Goal: Information Seeking & Learning: Learn about a topic

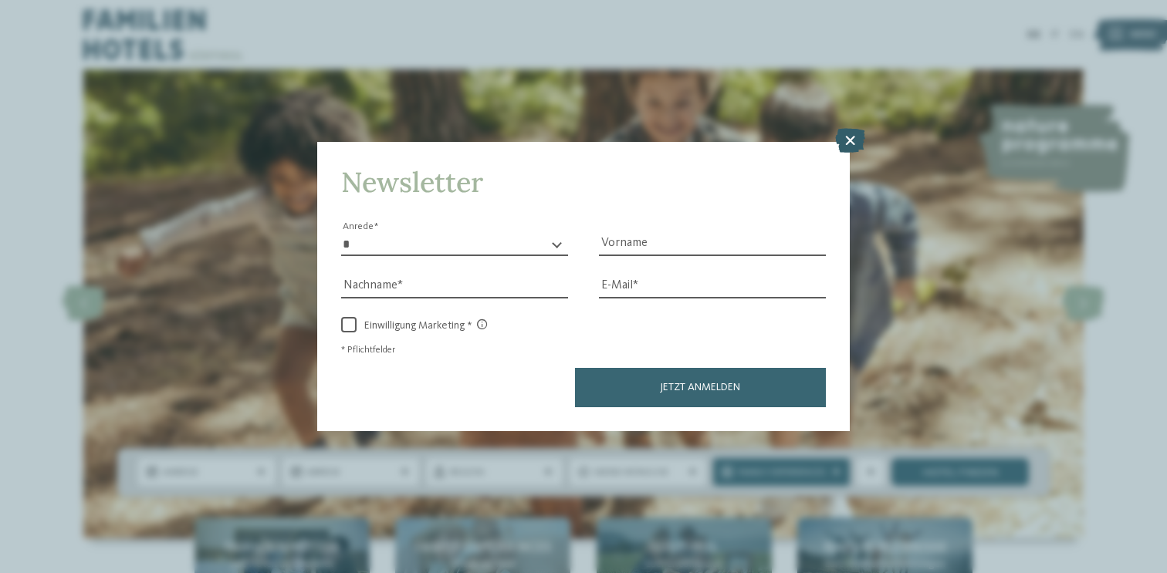
click at [851, 146] on icon at bounding box center [850, 140] width 30 height 25
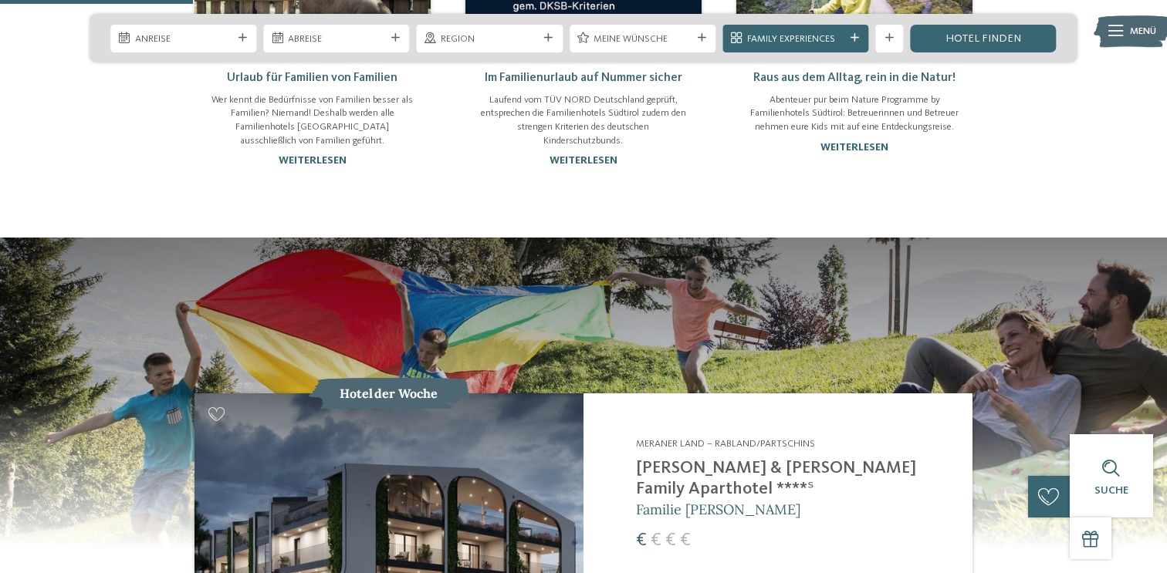
scroll to position [1285, 0]
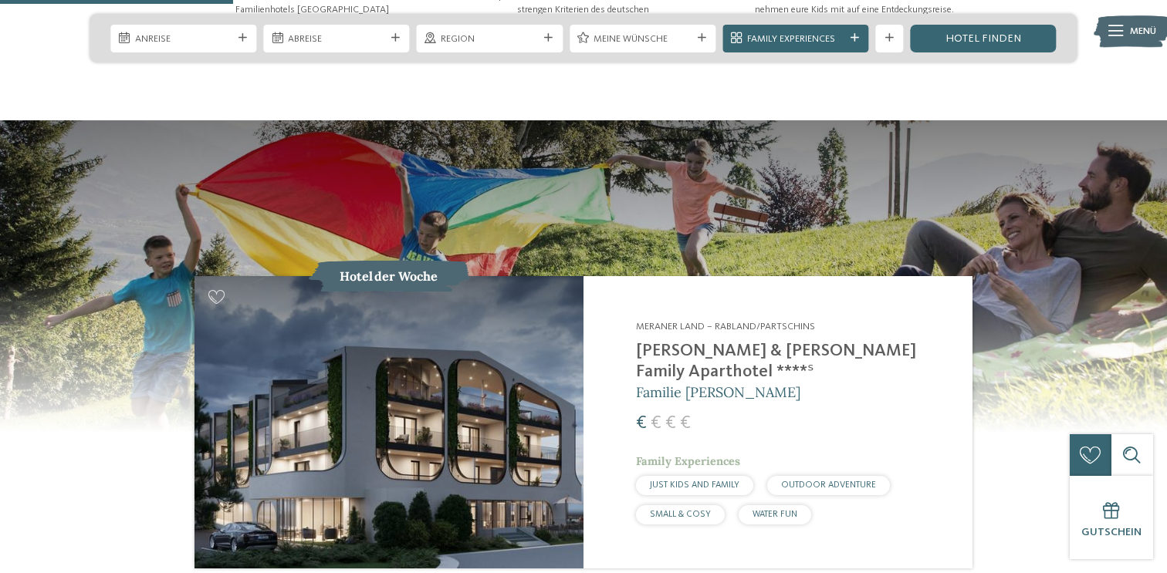
click at [626, 306] on div "Meraner Land – Rabland/Partschins Heidi & Edith Family Aparthotel ****ˢ Familie…" at bounding box center [777, 422] width 389 height 292
drag, startPoint x: 626, startPoint y: 306, endPoint x: 657, endPoint y: 135, distance: 174.0
click at [657, 135] on section "€" at bounding box center [583, 346] width 1167 height 452
click at [395, 268] on span "der Woche" at bounding box center [405, 275] width 63 height 15
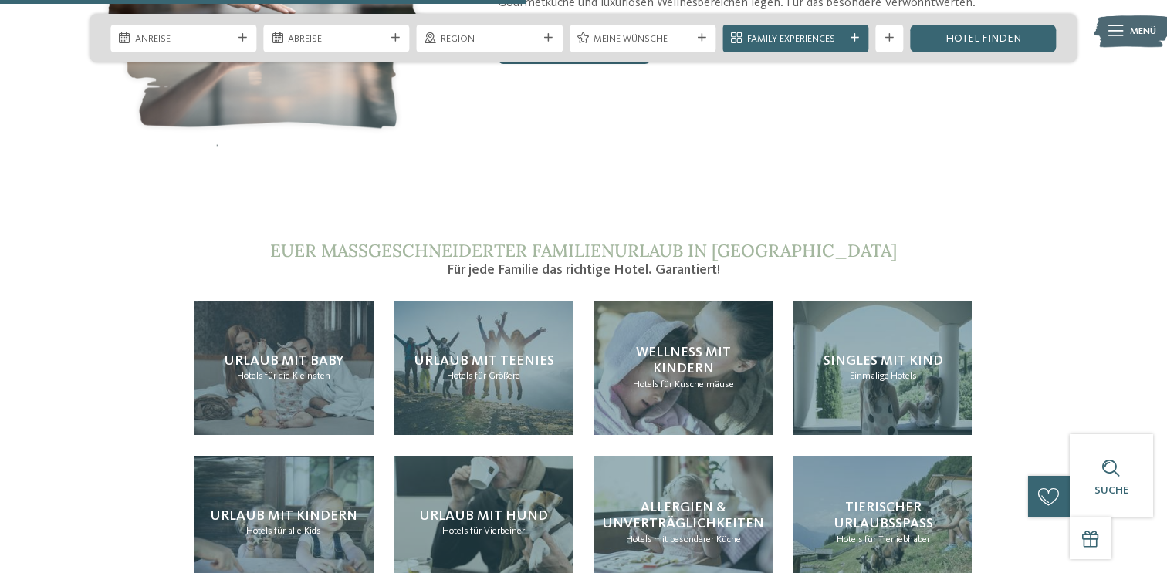
scroll to position [2939, 0]
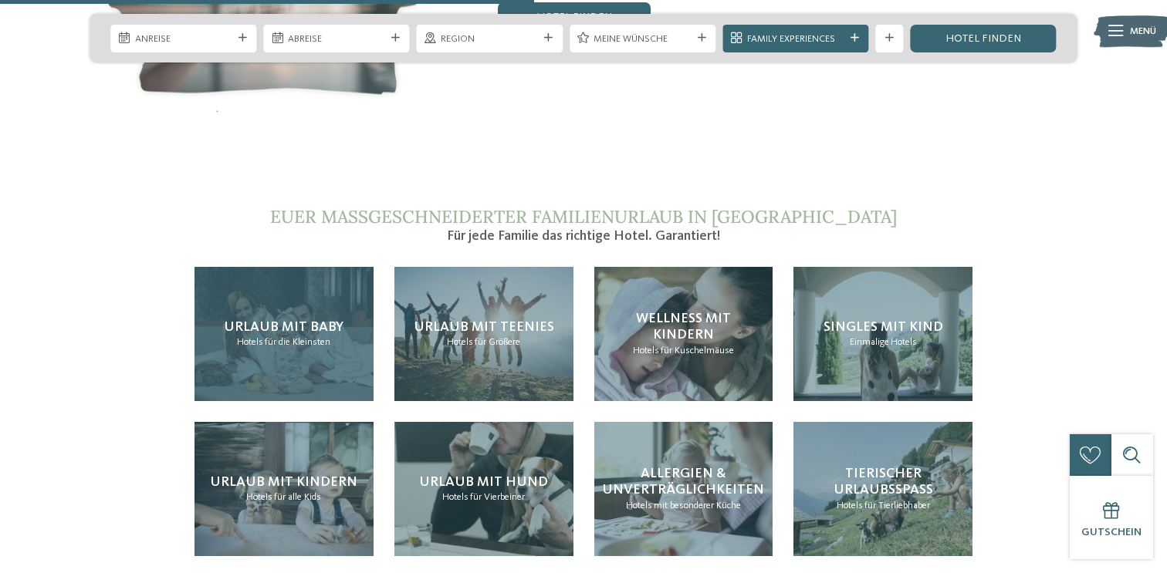
click at [270, 305] on div "Urlaub mit Baby Hotels für die Kleinsten" at bounding box center [283, 334] width 179 height 134
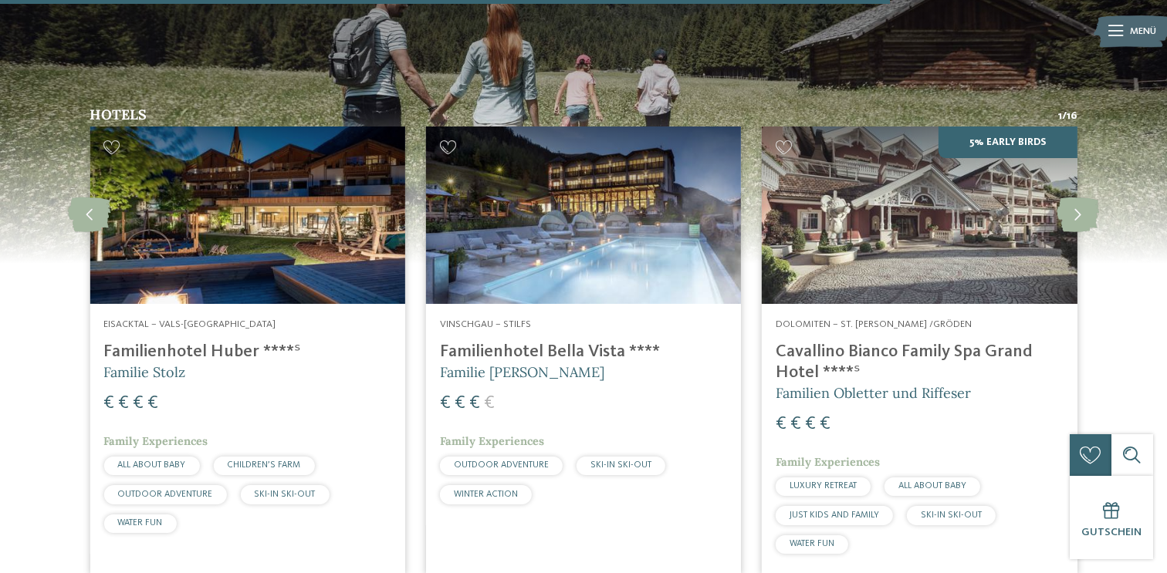
scroll to position [2309, 0]
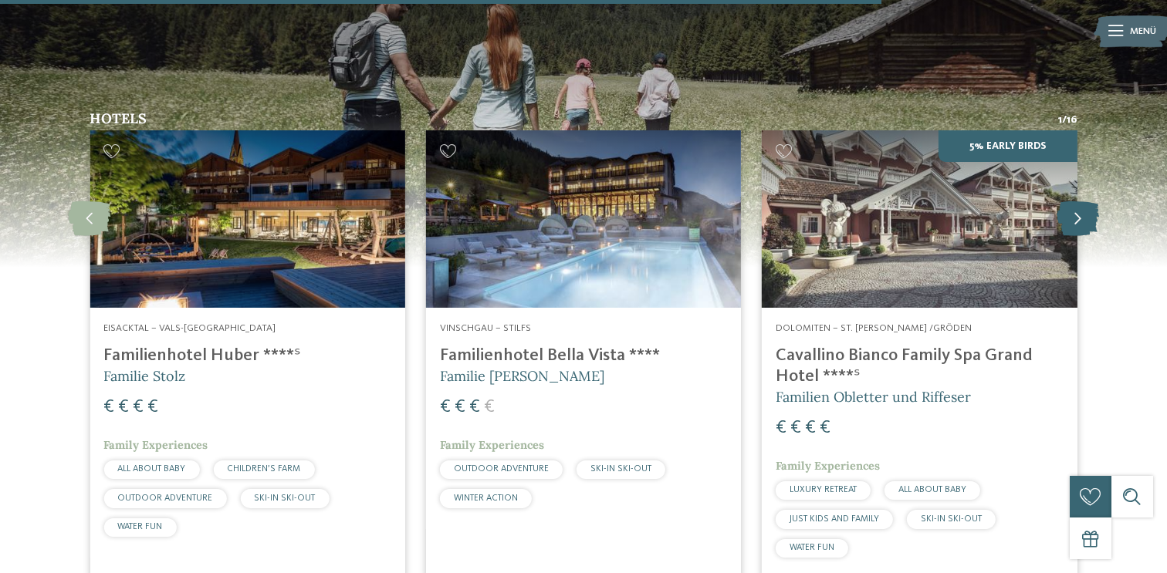
click at [1081, 202] on icon at bounding box center [1077, 219] width 42 height 35
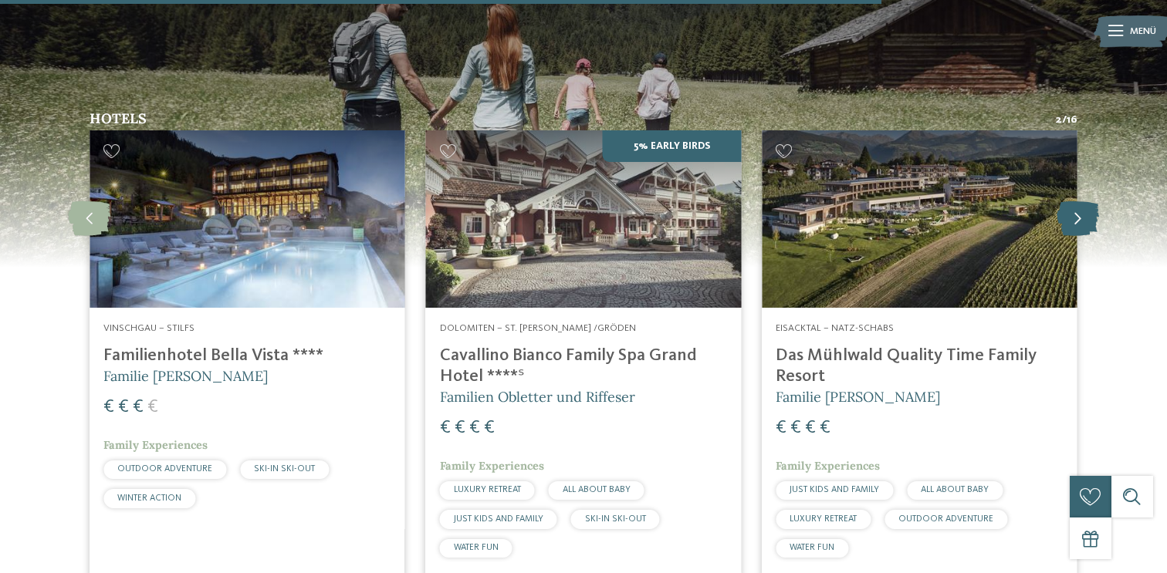
click at [1081, 202] on icon at bounding box center [1077, 219] width 42 height 35
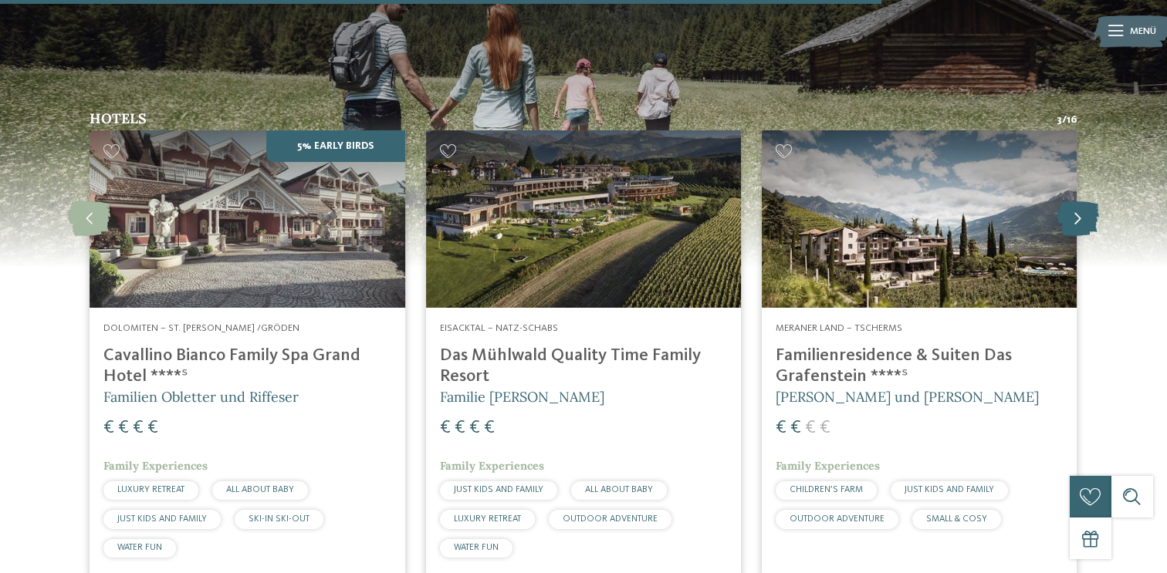
click at [1072, 202] on icon at bounding box center [1077, 219] width 42 height 35
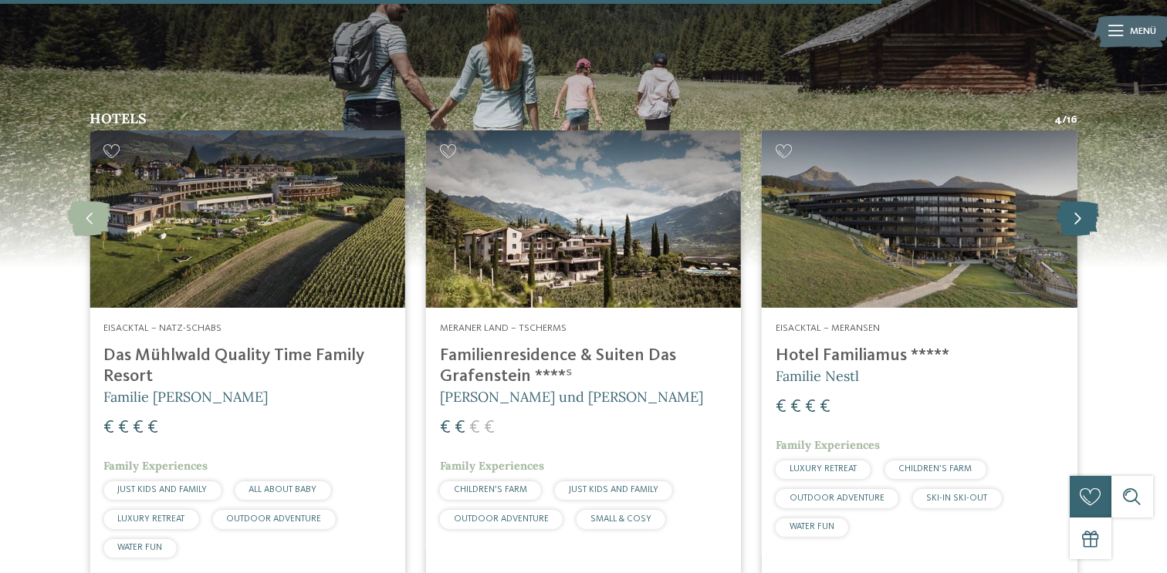
click at [1077, 202] on icon at bounding box center [1077, 219] width 42 height 35
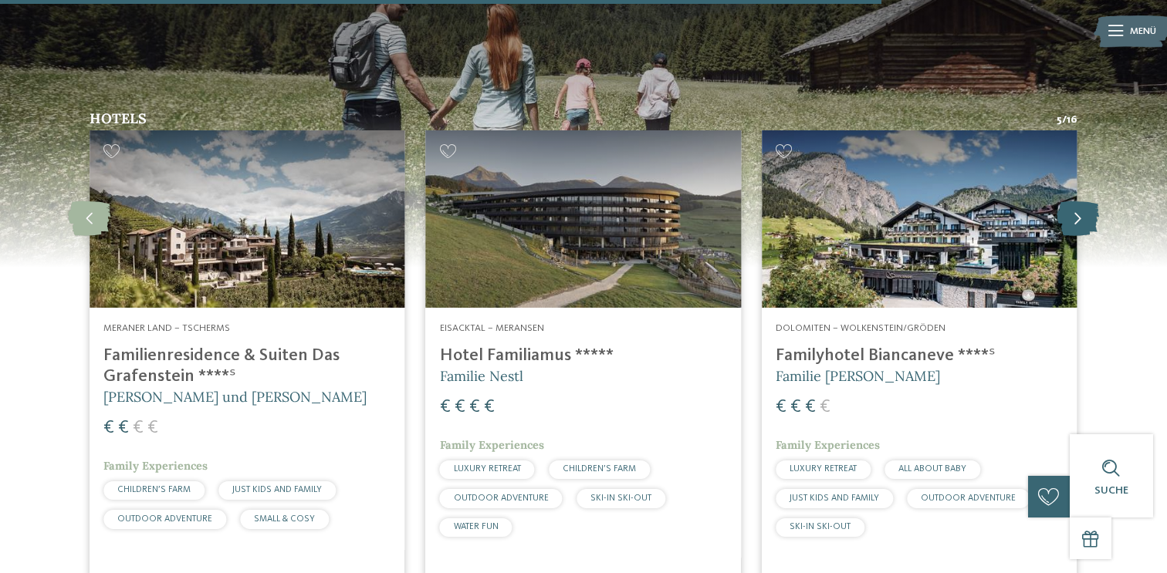
click at [1077, 202] on icon at bounding box center [1077, 219] width 42 height 35
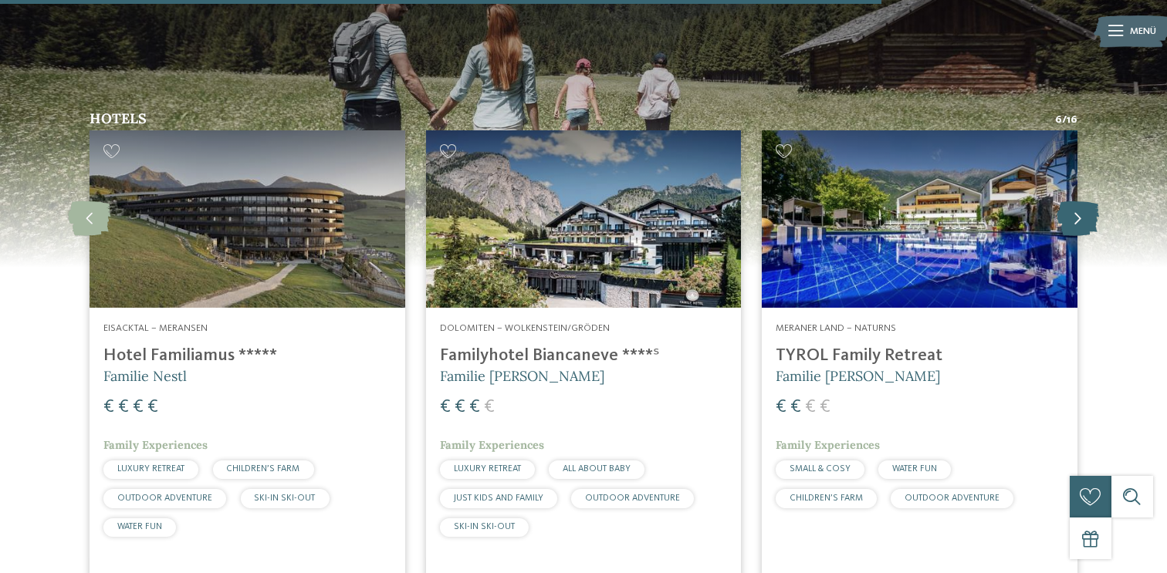
click at [1077, 202] on icon at bounding box center [1077, 219] width 42 height 35
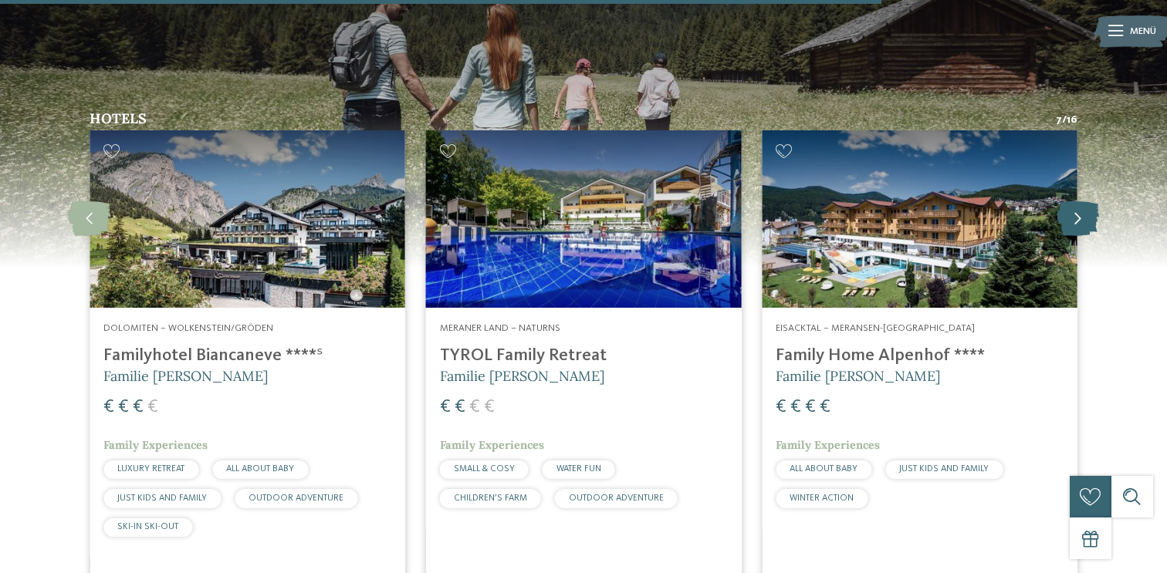
click at [1077, 202] on icon at bounding box center [1077, 219] width 42 height 35
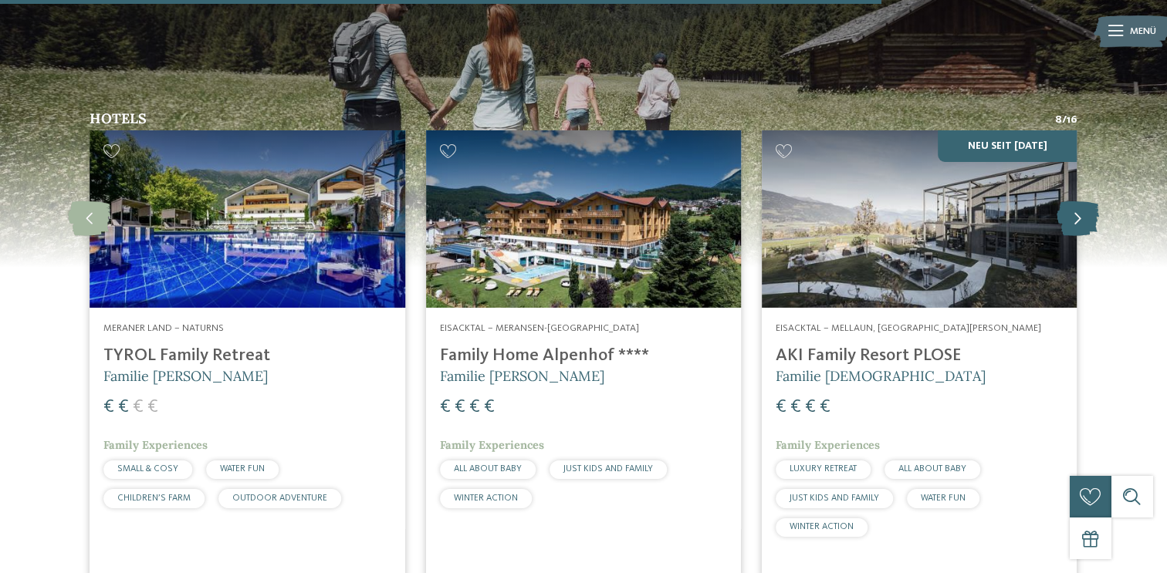
click at [1081, 202] on icon at bounding box center [1077, 219] width 42 height 35
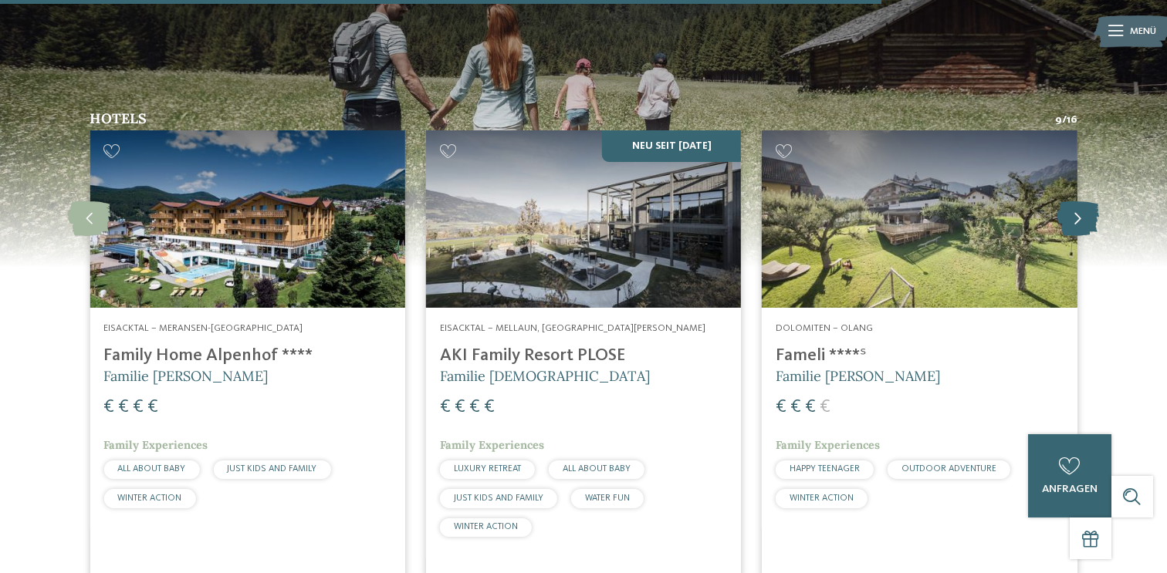
click at [1081, 202] on icon at bounding box center [1077, 219] width 42 height 35
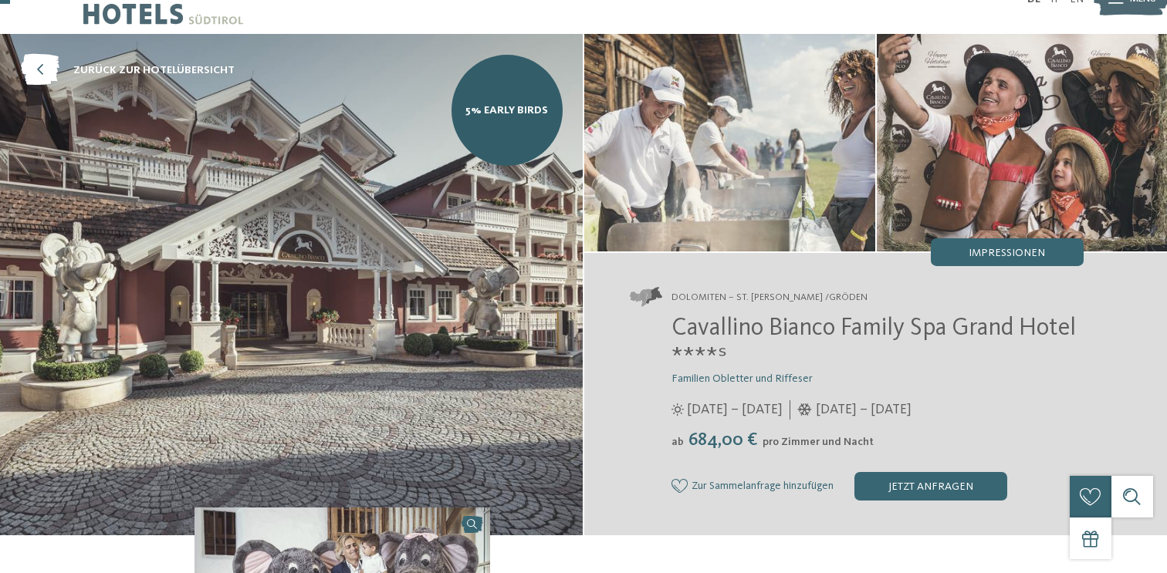
scroll to position [64, 0]
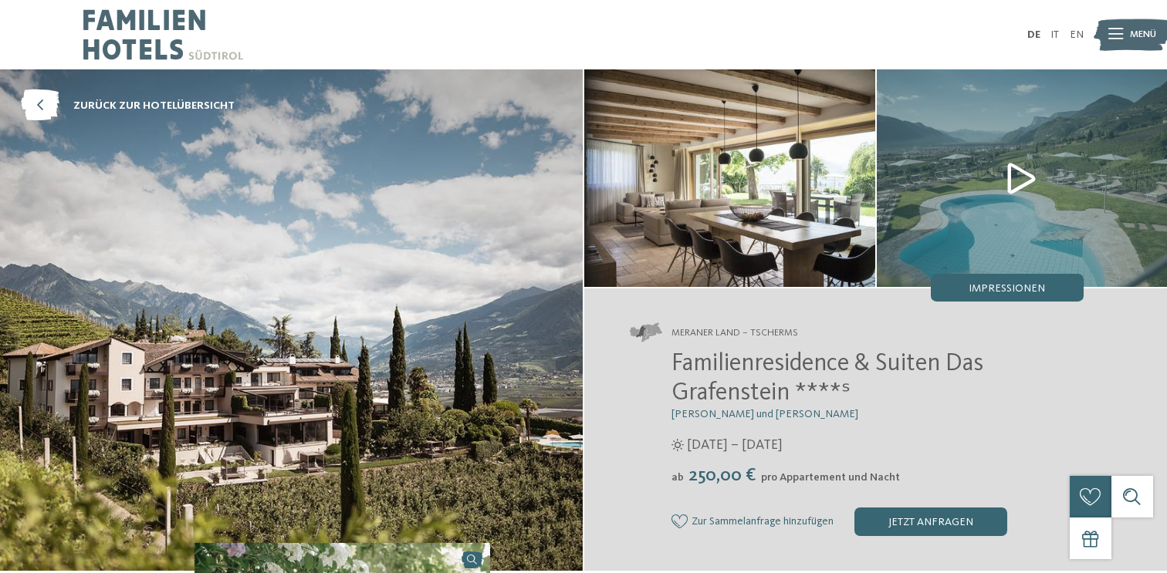
scroll to position [29, 0]
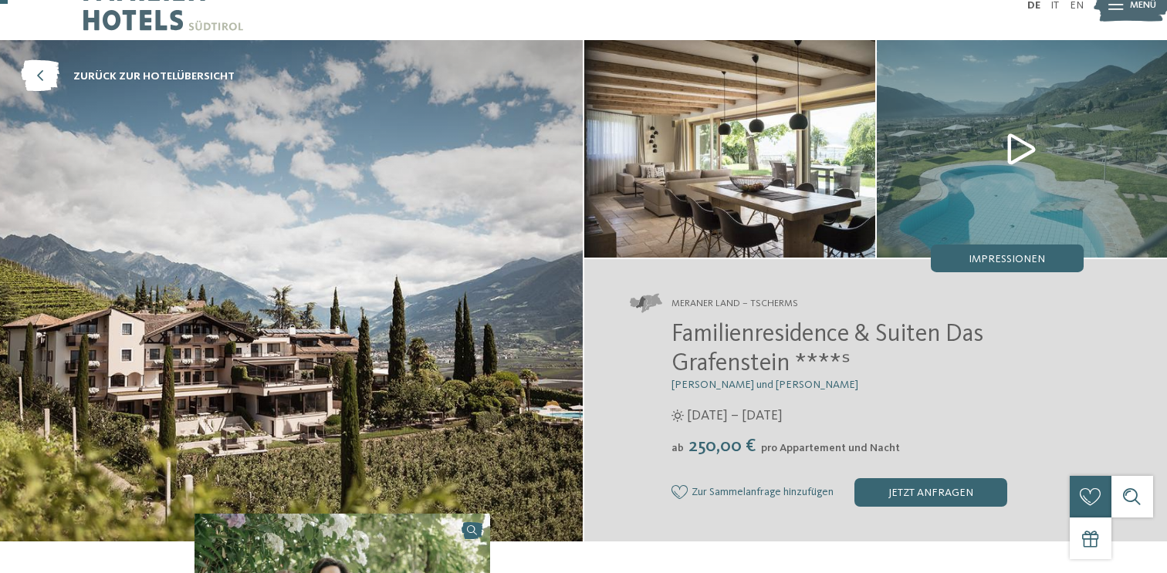
click at [1025, 142] on img at bounding box center [1021, 149] width 291 height 218
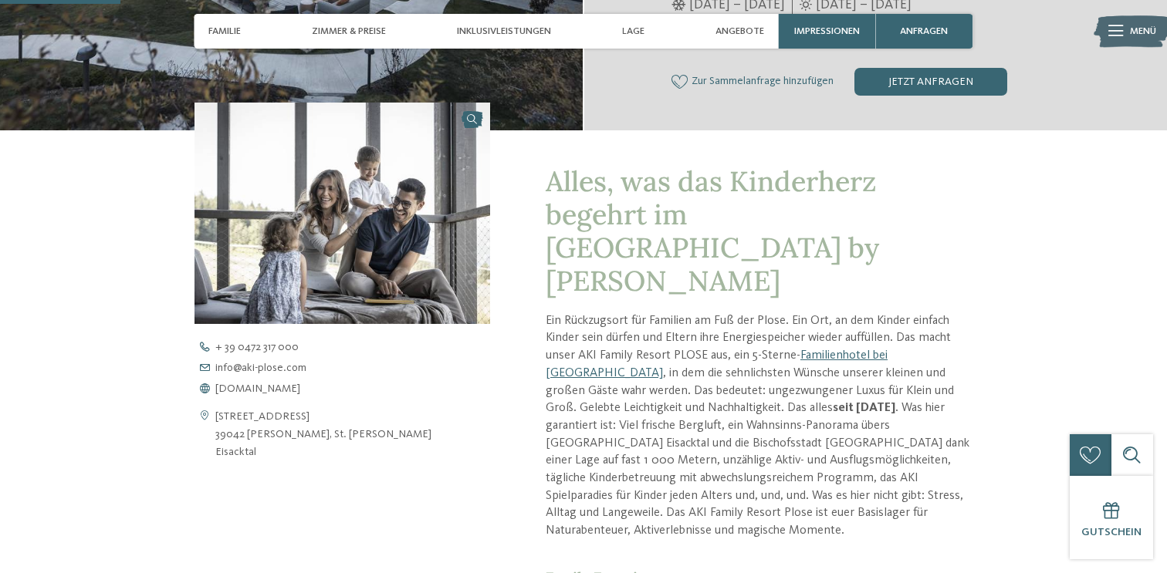
scroll to position [145, 0]
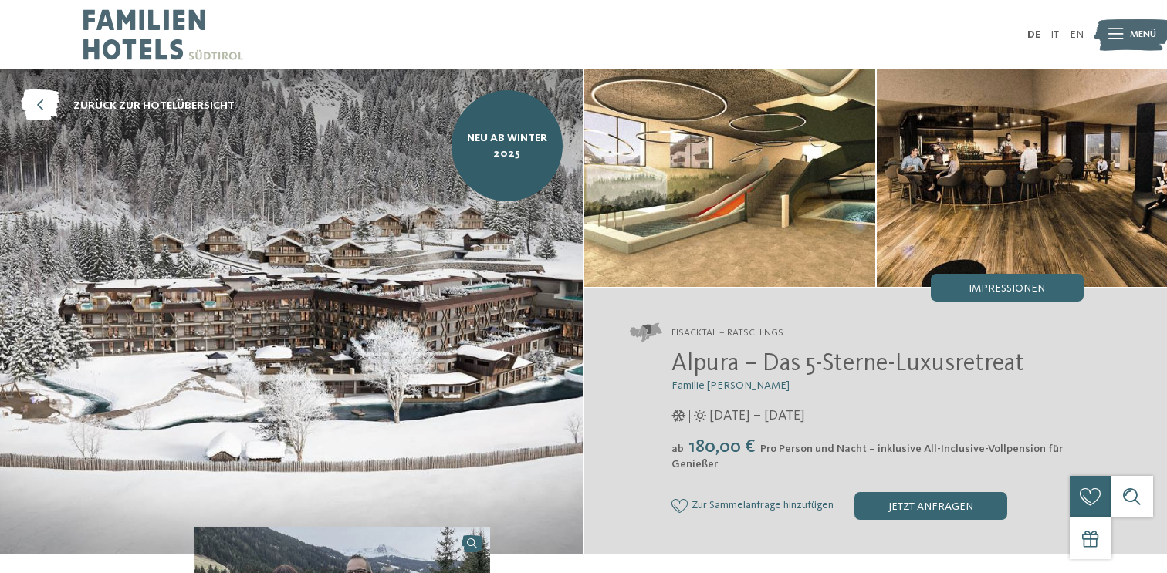
click at [752, 373] on span "Alpura – Das 5-Sterne-Luxusretreat" at bounding box center [847, 364] width 353 height 25
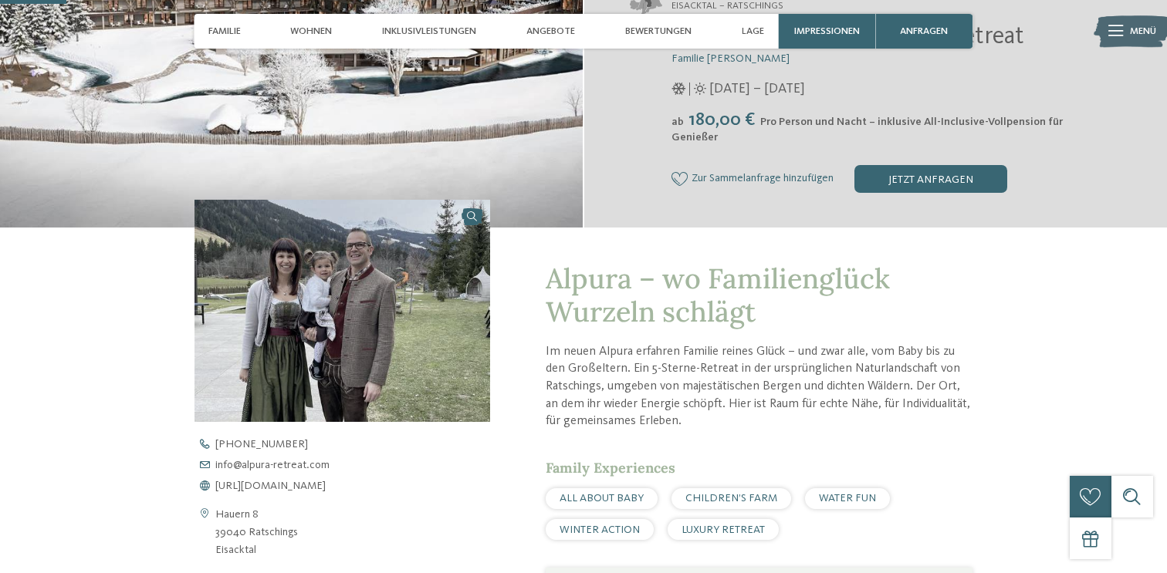
scroll to position [474, 0]
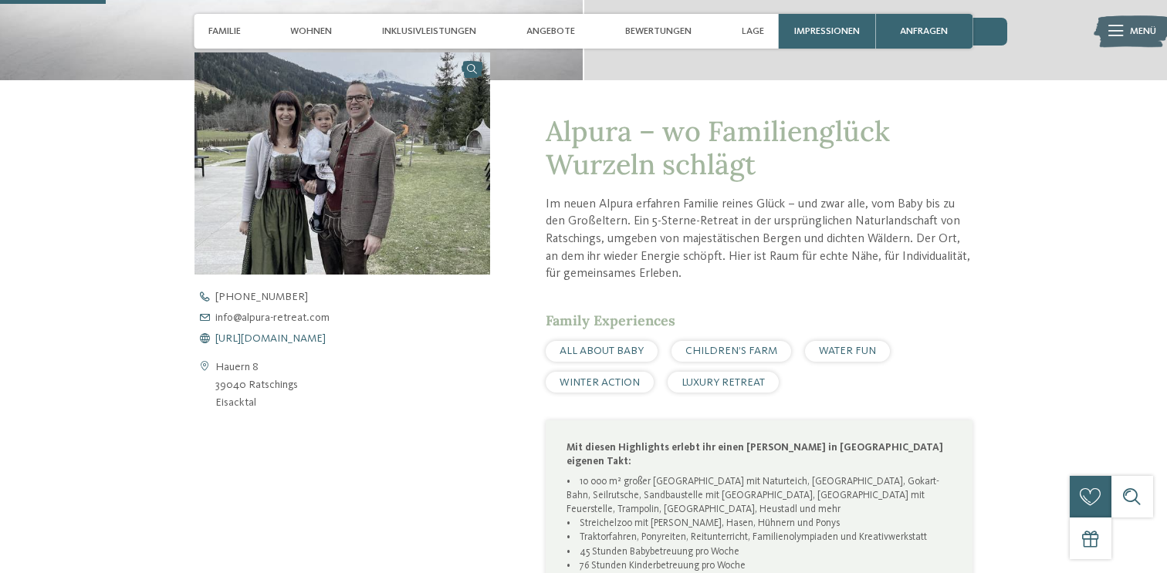
click at [258, 338] on span "[URL][DOMAIN_NAME]" at bounding box center [270, 338] width 110 height 11
